Goal: Task Accomplishment & Management: Use online tool/utility

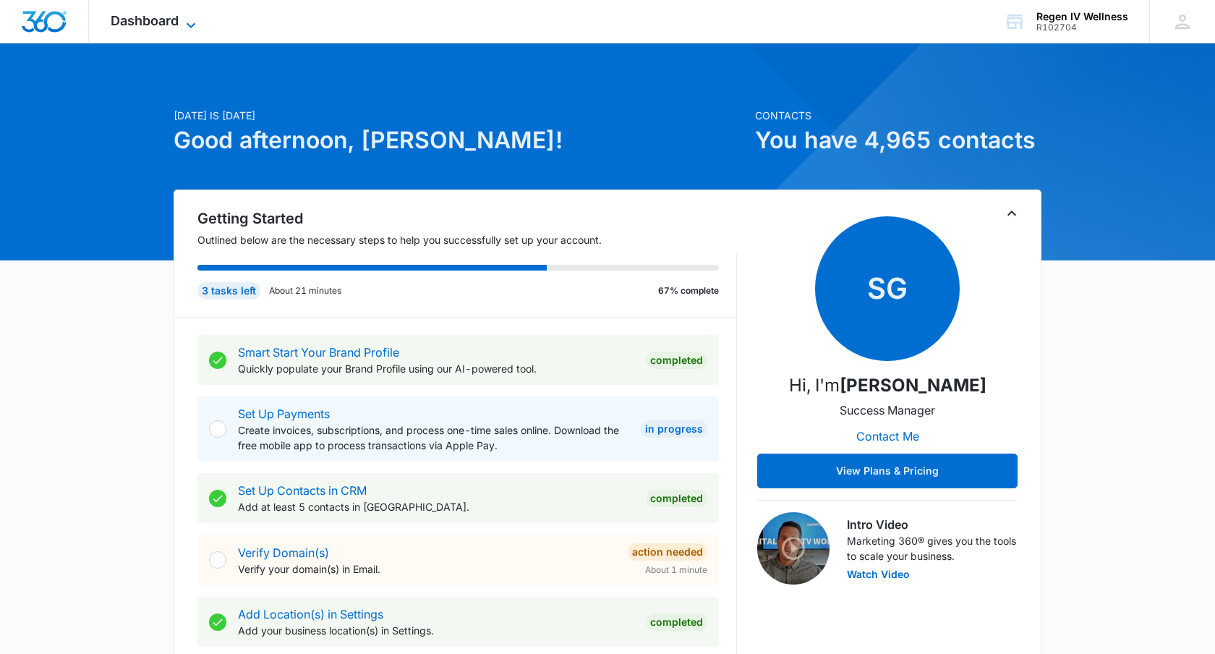
click at [179, 22] on span "Dashboard" at bounding box center [145, 20] width 68 height 15
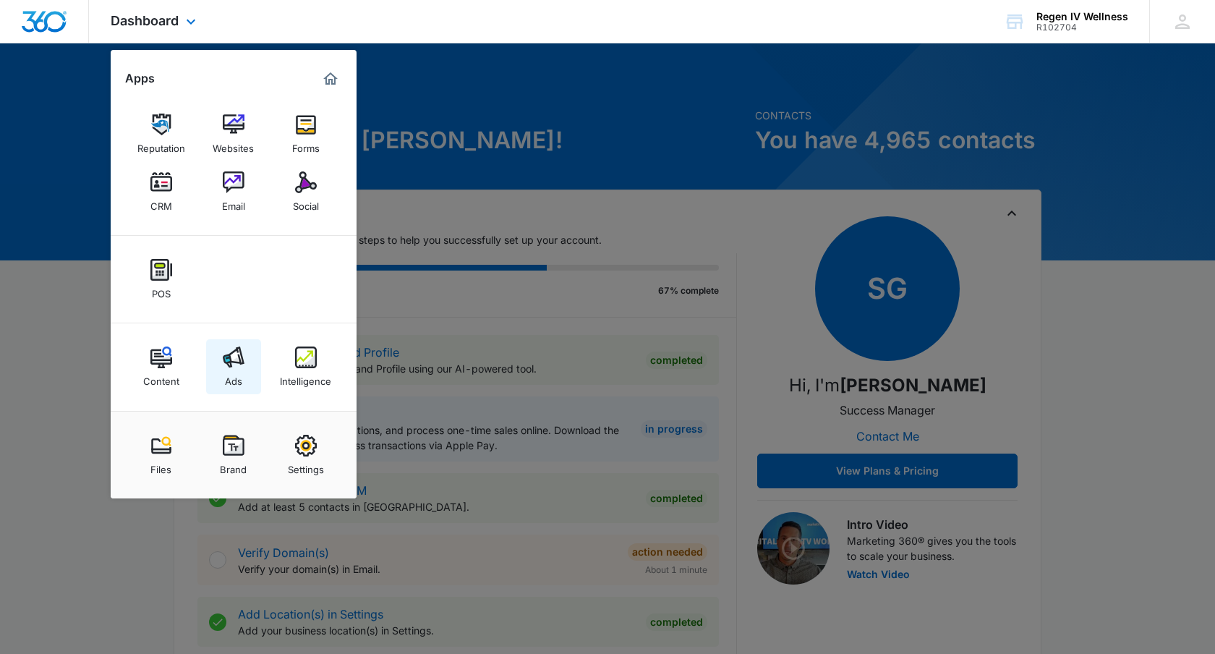
click at [225, 373] on div "Ads" at bounding box center [233, 377] width 17 height 19
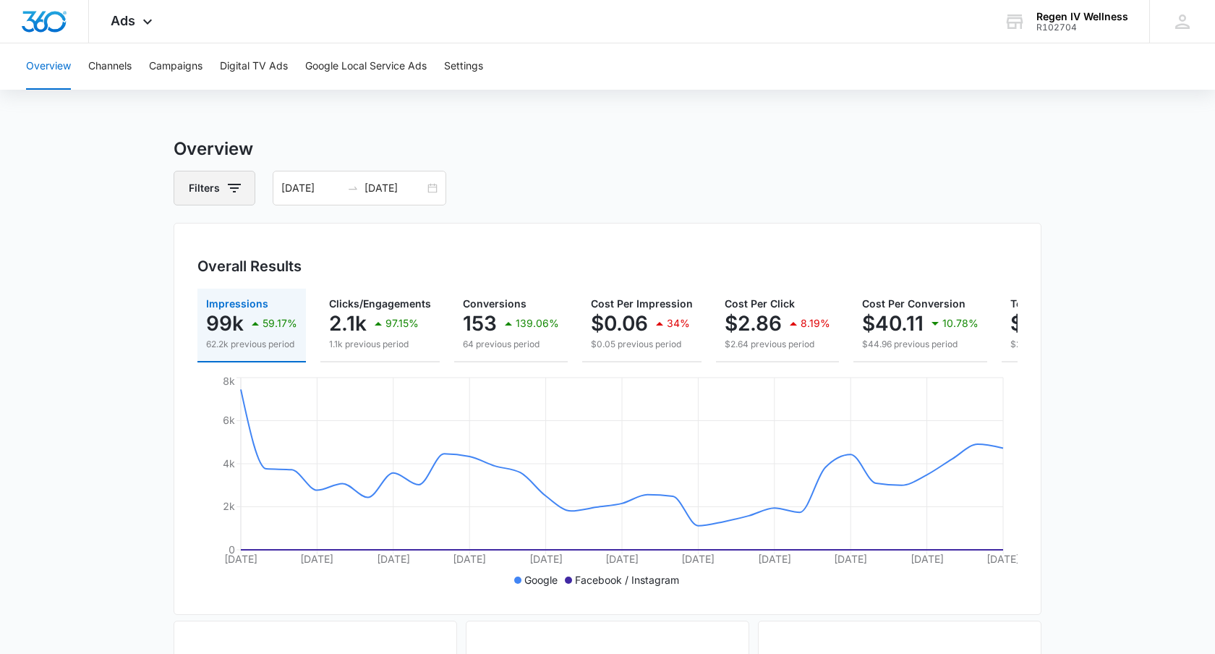
click at [240, 192] on icon "button" at bounding box center [234, 187] width 17 height 17
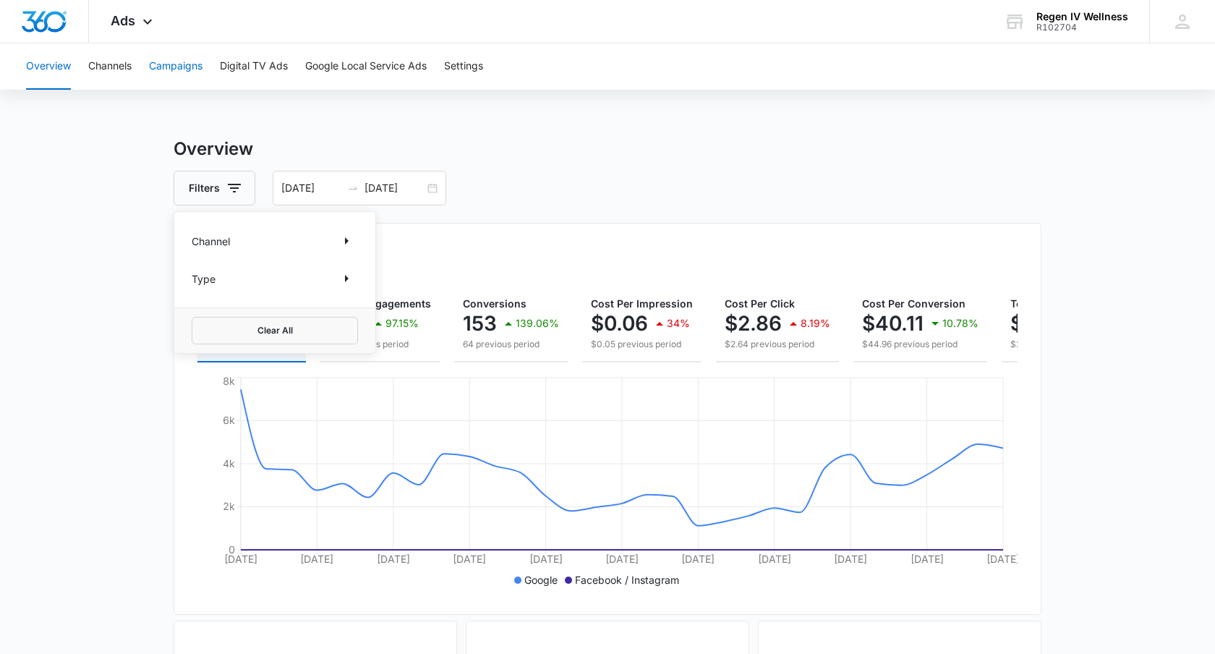
click at [183, 64] on button "Campaigns" at bounding box center [176, 66] width 54 height 46
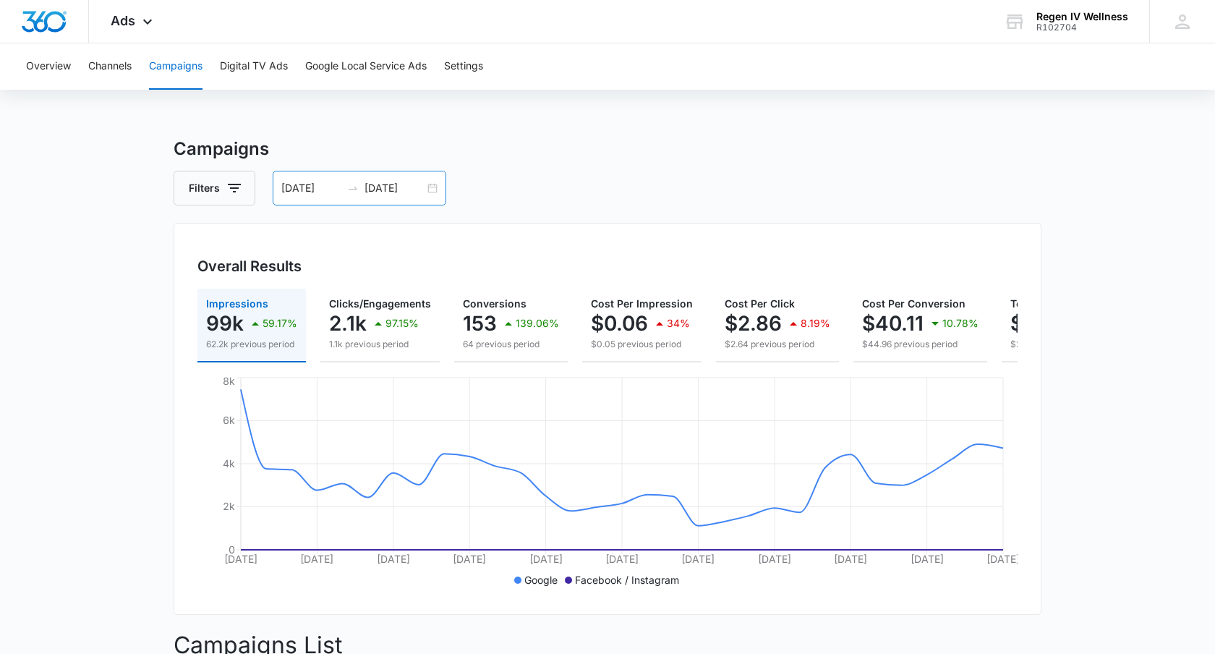
click at [336, 183] on input "[DATE]" at bounding box center [311, 188] width 60 height 16
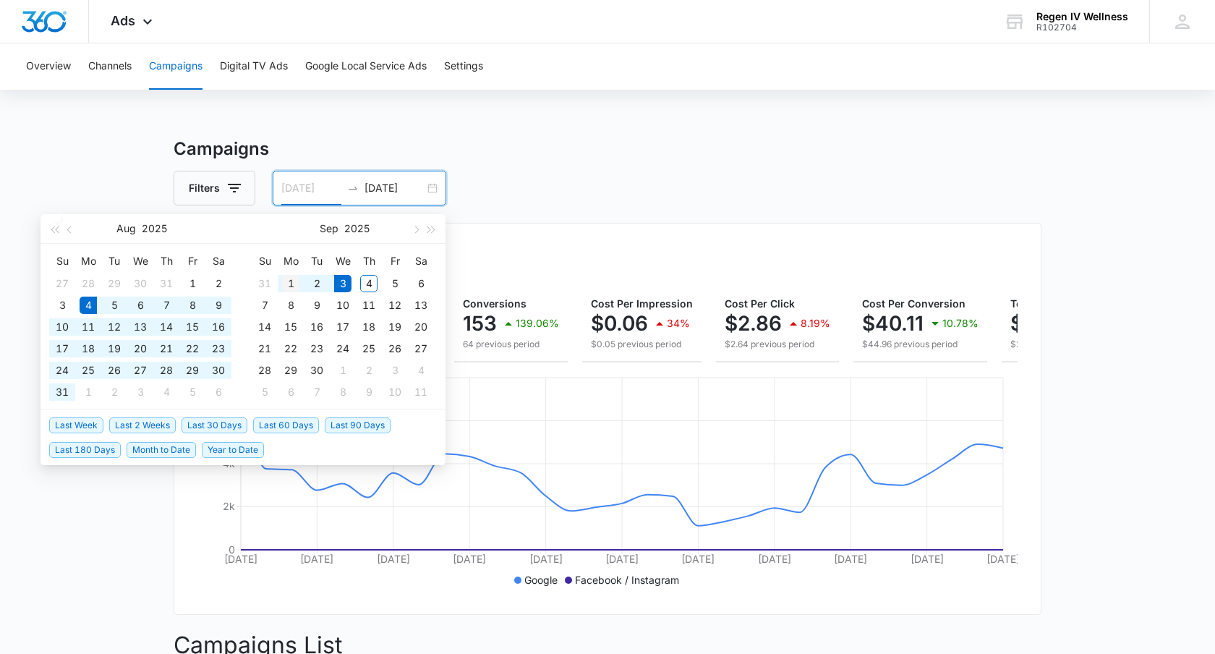
type input "[DATE]"
click at [286, 283] on div "1" at bounding box center [290, 283] width 17 height 17
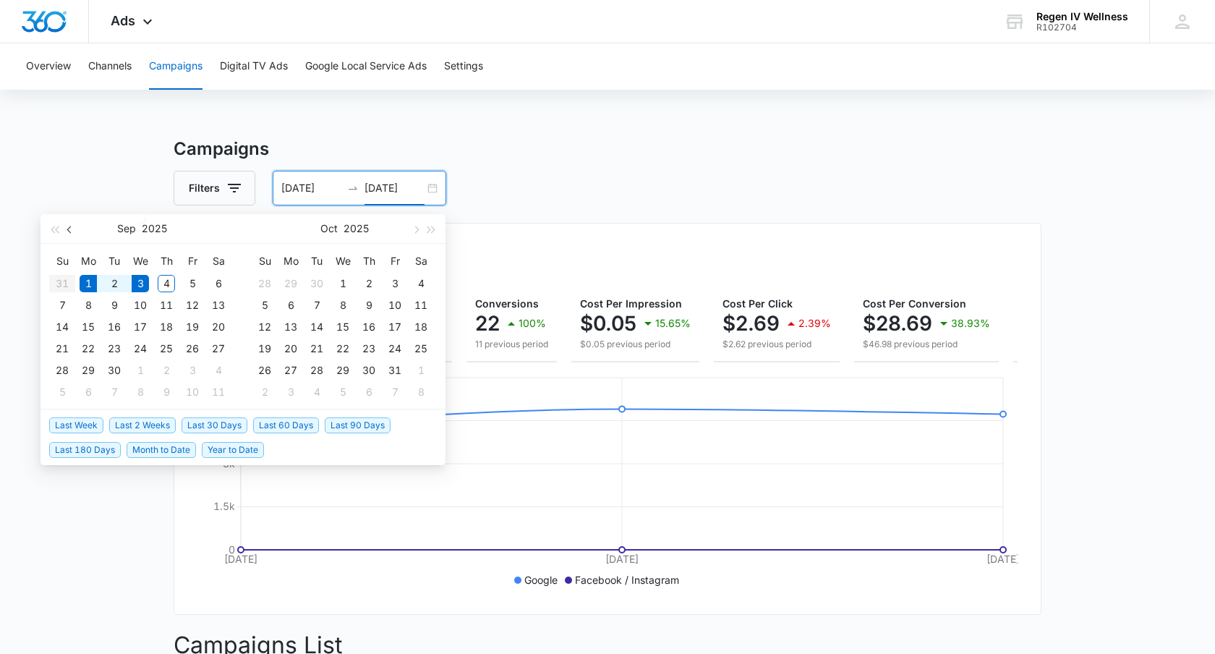
click at [68, 228] on span "button" at bounding box center [70, 229] width 7 height 7
click at [165, 370] on table "Su Mo Tu We Th Fr Sa 27 28 29 30 31 1 2 3 4 5 6 7 8 9 10 11 12 13 14 15 16 17 1…" at bounding box center [140, 325] width 182 height 153
type input "[DATE]"
click at [356, 281] on td "4" at bounding box center [369, 284] width 26 height 22
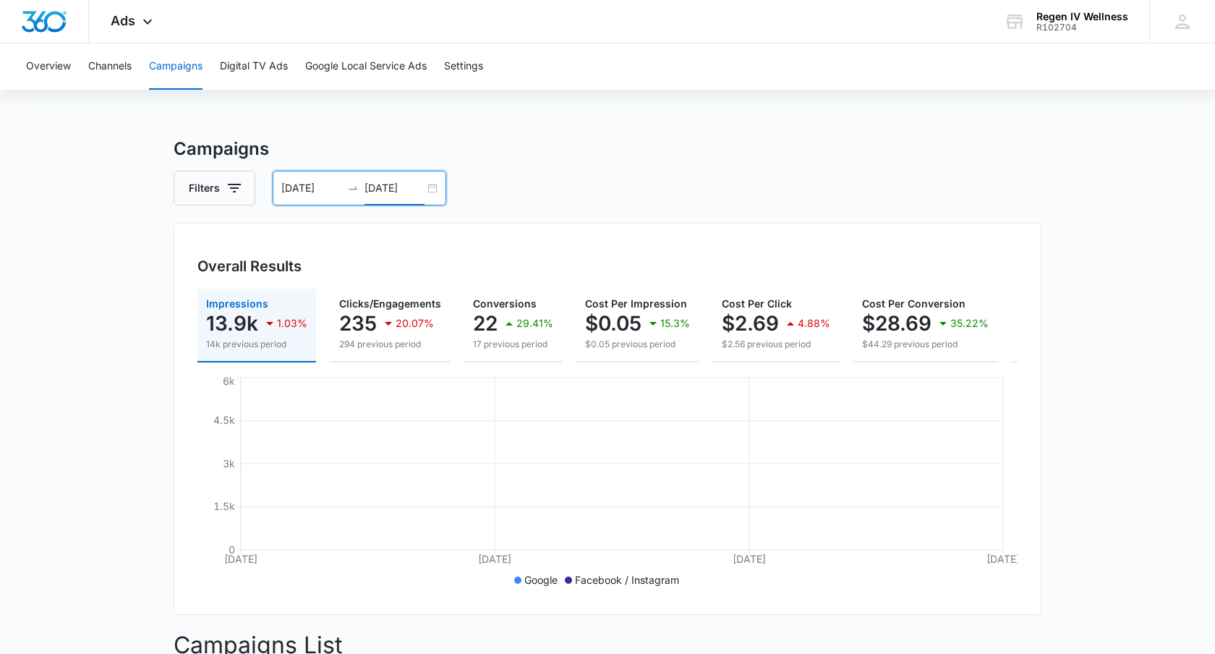
click at [325, 184] on input "[DATE]" at bounding box center [311, 188] width 60 height 16
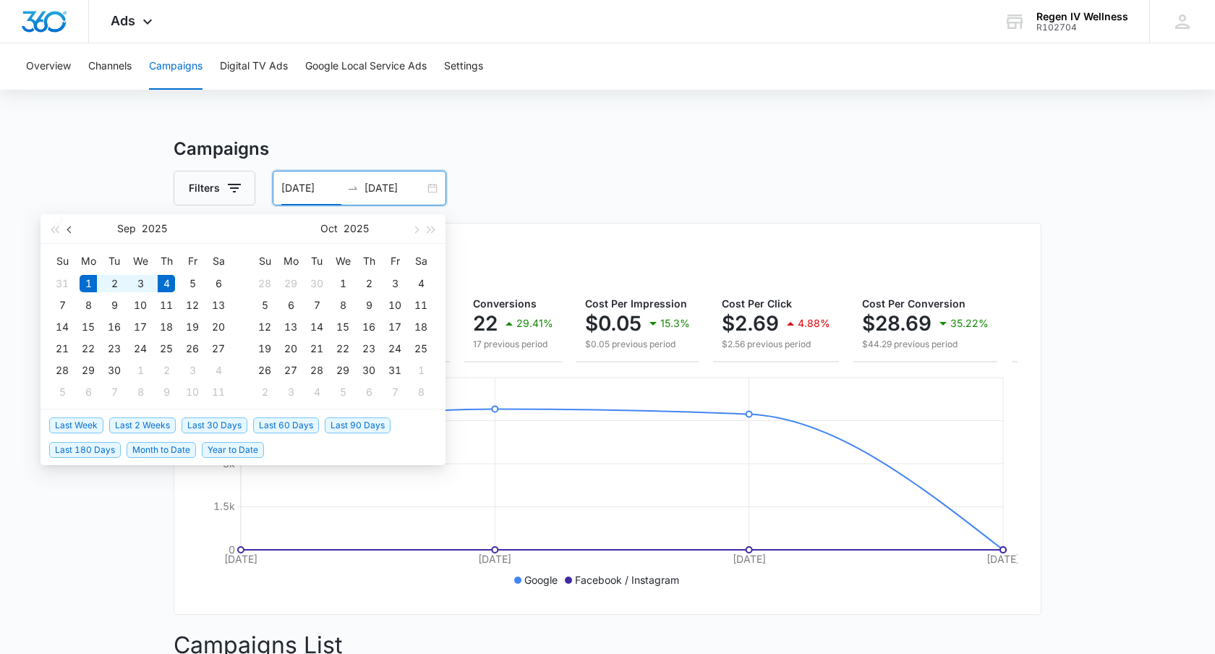
click at [68, 226] on button "button" at bounding box center [70, 228] width 16 height 29
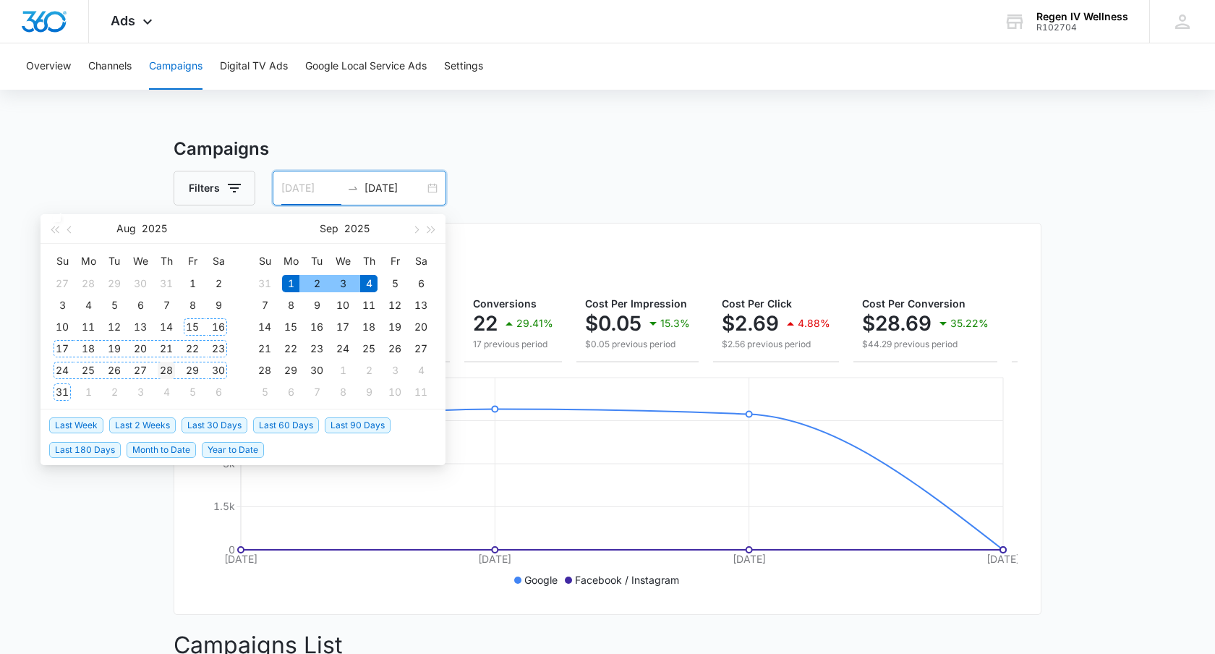
type input "[DATE]"
click at [162, 367] on div "28" at bounding box center [166, 370] width 17 height 17
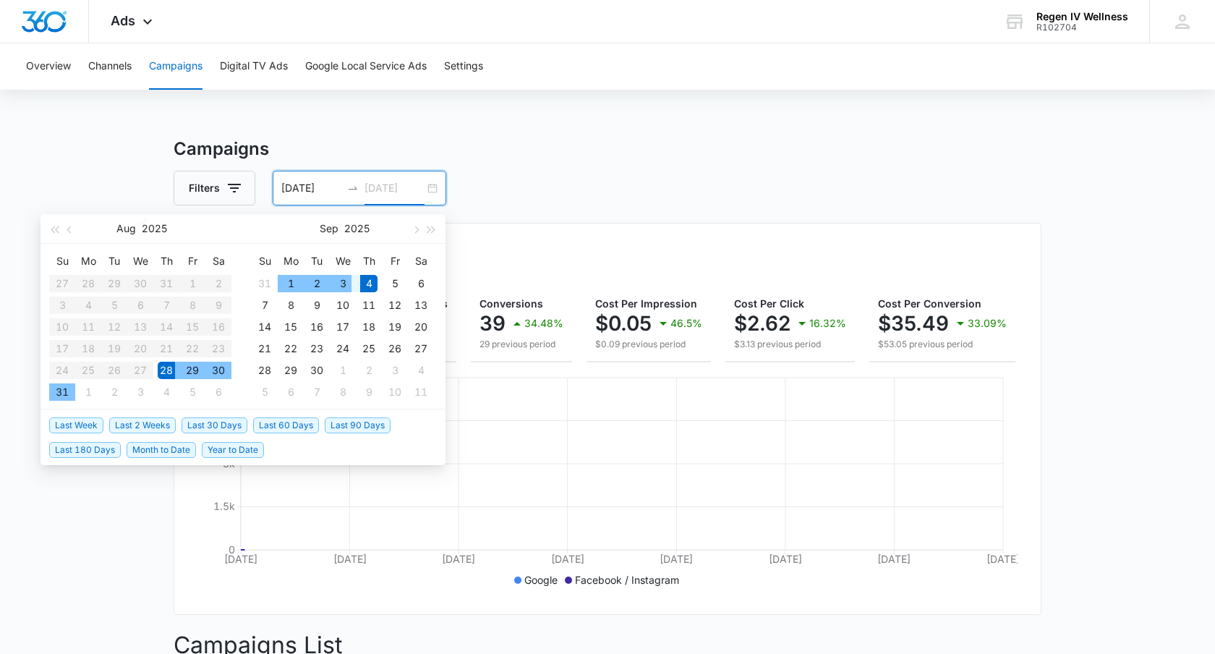
type input "[DATE]"
click at [369, 280] on div "4" at bounding box center [368, 283] width 17 height 17
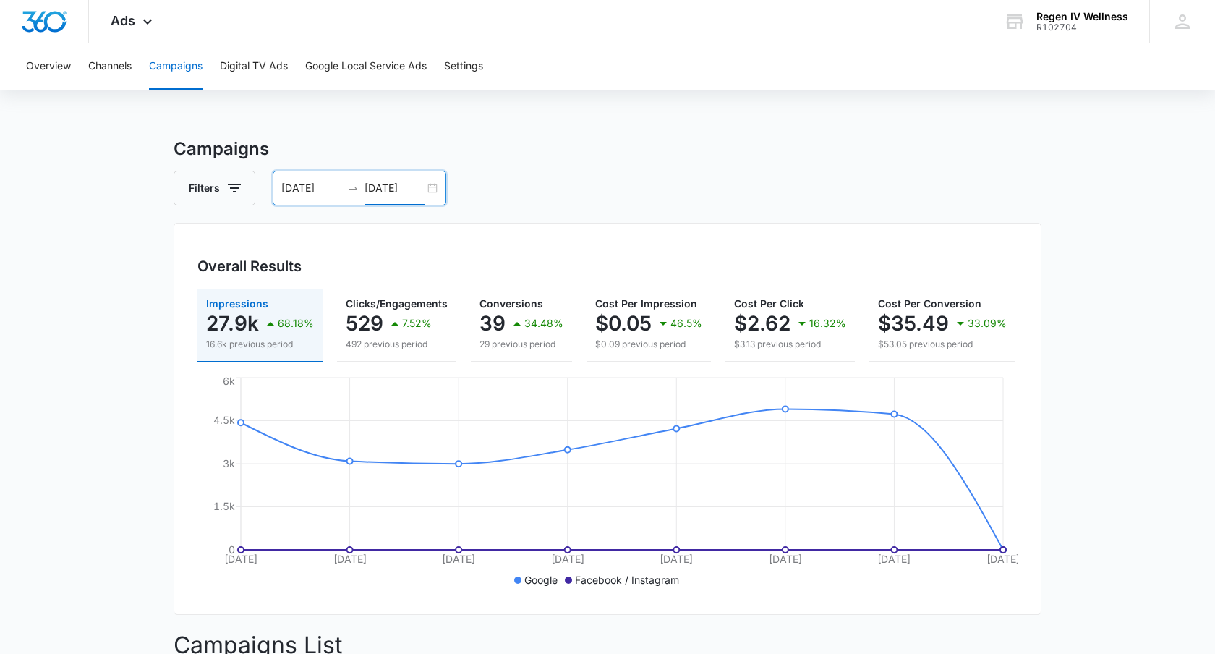
click at [337, 176] on div "[DATE] [DATE]" at bounding box center [360, 188] width 174 height 35
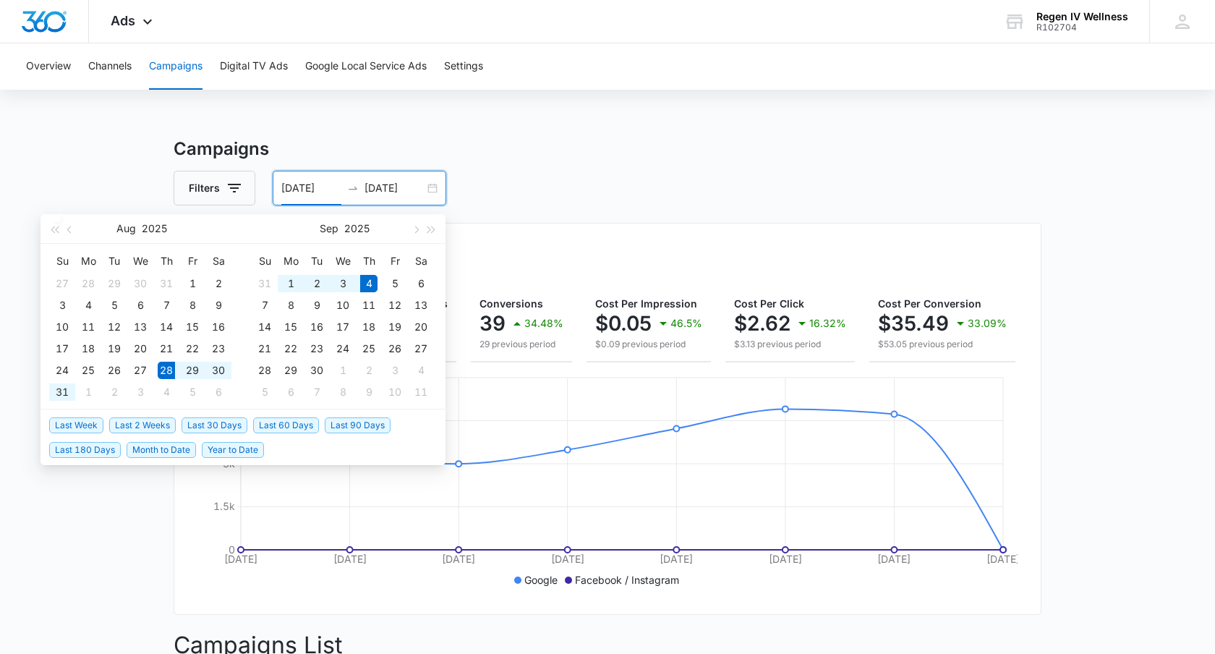
click at [315, 186] on input "[DATE]" at bounding box center [311, 188] width 60 height 16
type input "[DATE]"
click at [291, 278] on div "1" at bounding box center [290, 283] width 17 height 17
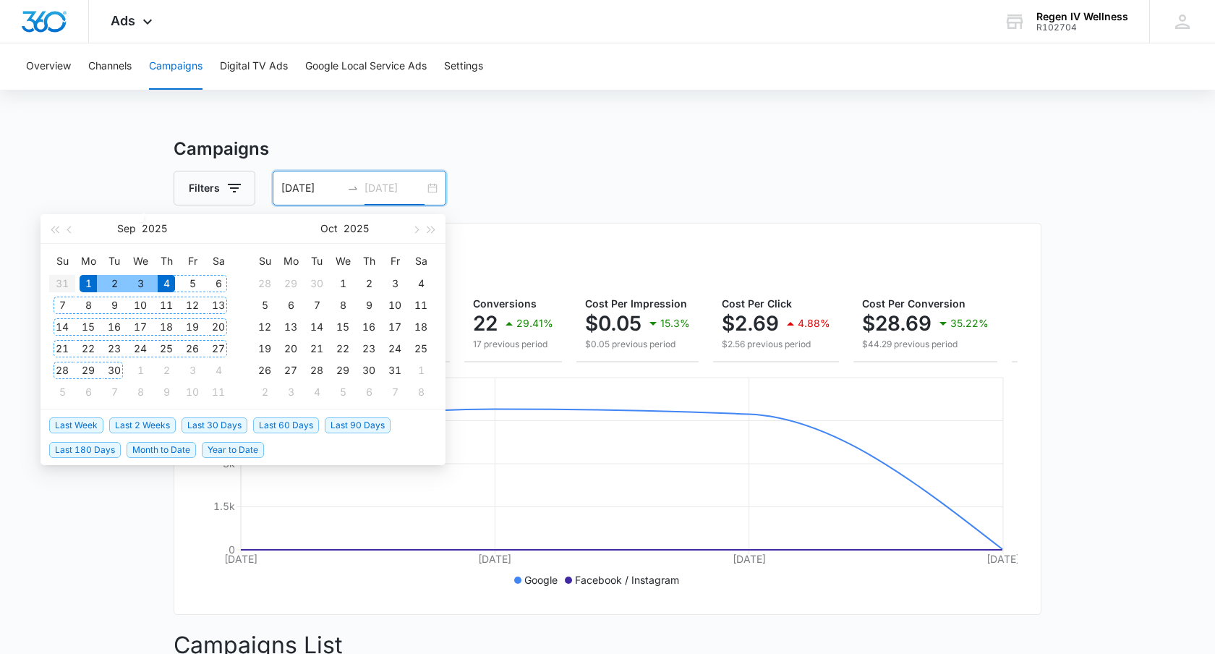
type input "[DATE]"
click at [612, 186] on div "Filters [DATE] [DATE]" at bounding box center [608, 188] width 868 height 35
